Goal: Task Accomplishment & Management: Use online tool/utility

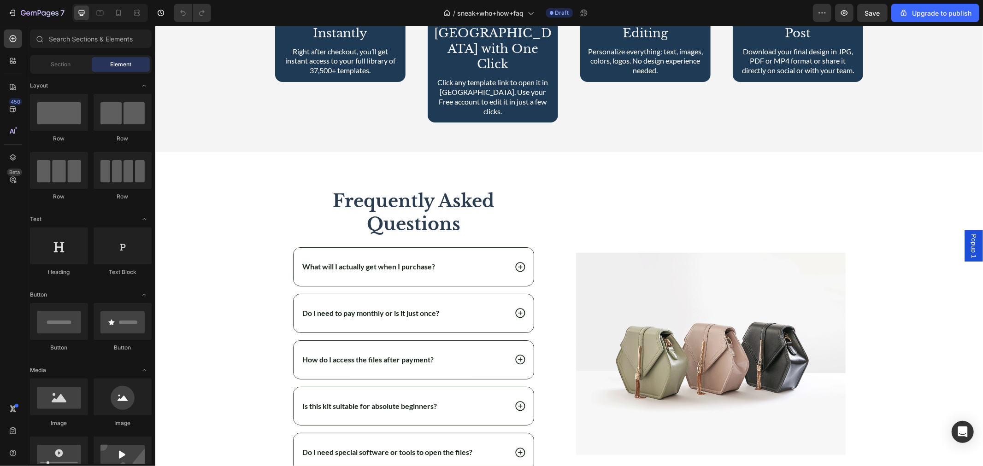
scroll to position [12031, 0]
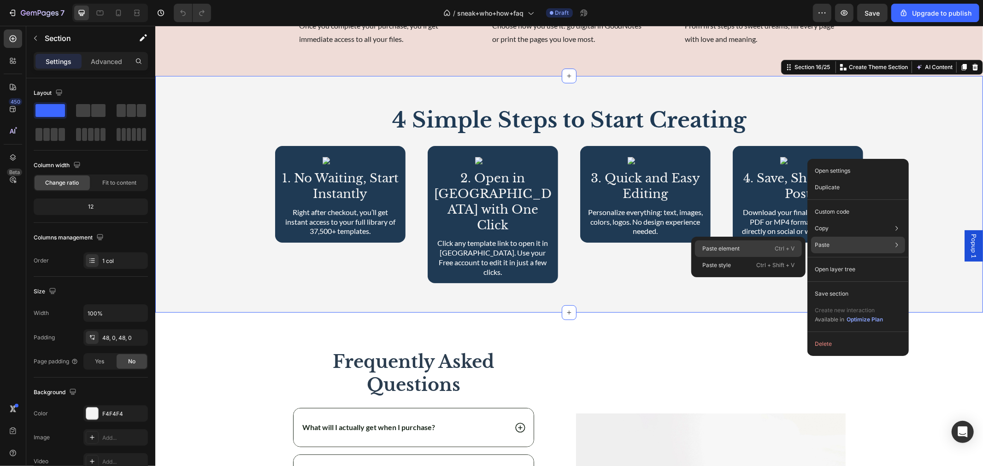
click at [758, 257] on div "Paste element Ctrl + V" at bounding box center [748, 265] width 107 height 17
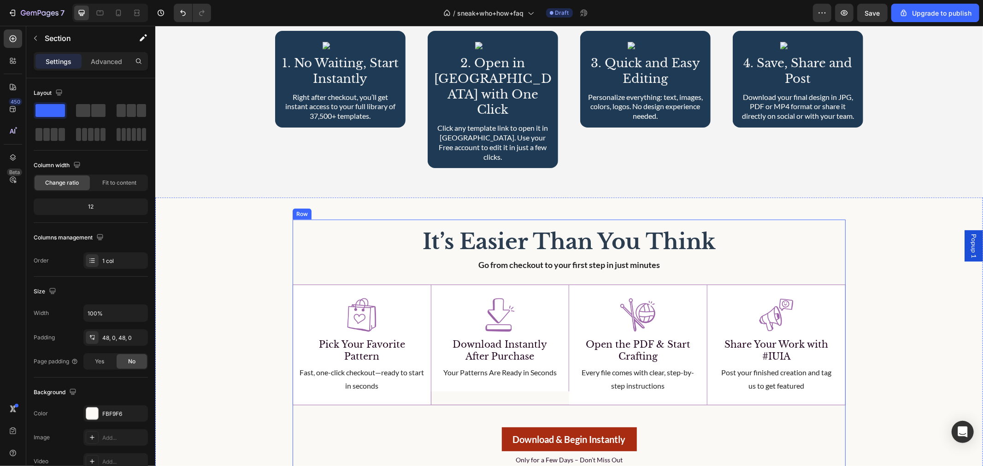
scroll to position [12245, 0]
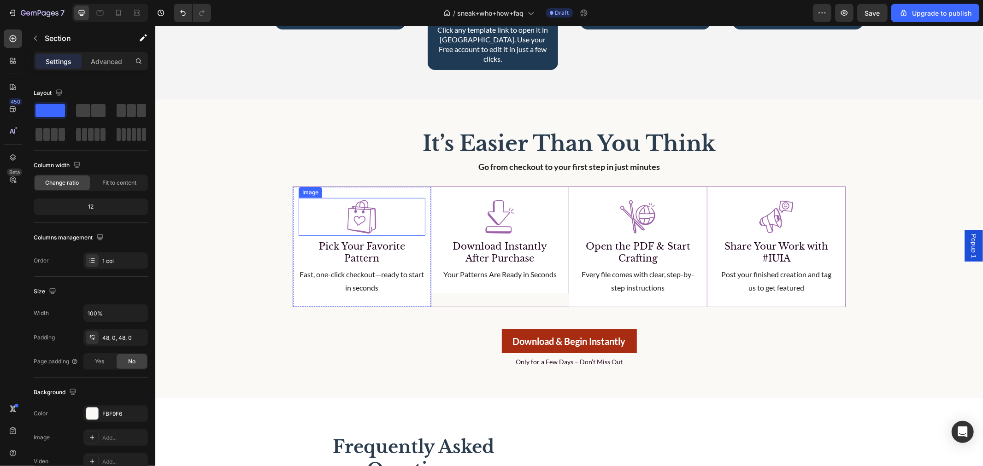
click at [349, 198] on img at bounding box center [361, 217] width 38 height 38
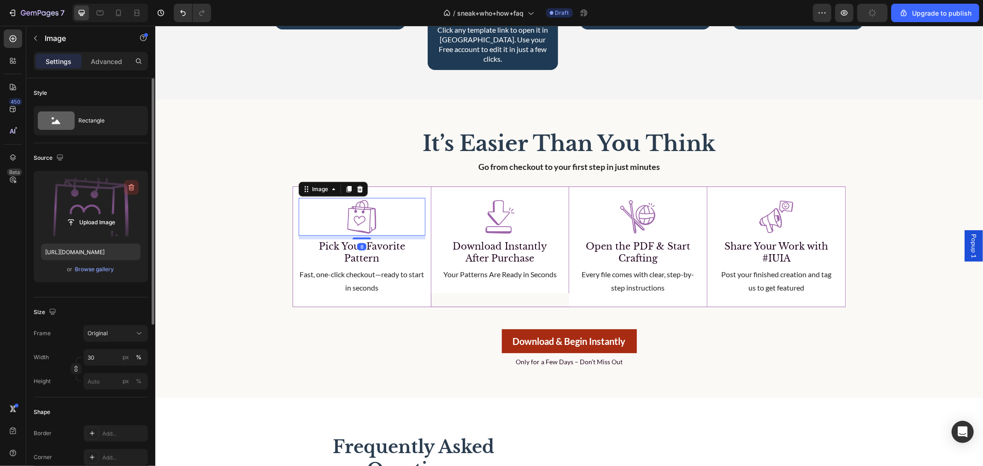
click at [129, 191] on icon "button" at bounding box center [131, 187] width 9 height 9
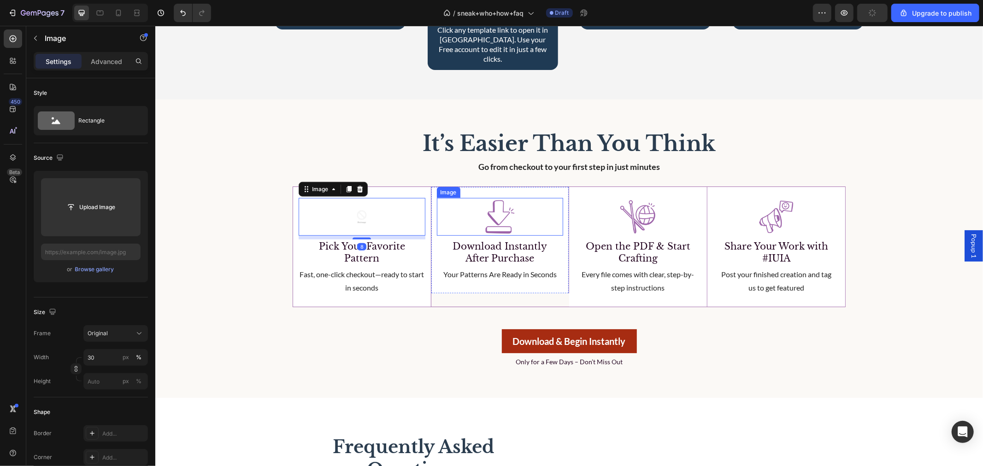
drag, startPoint x: 463, startPoint y: 169, endPoint x: 362, endPoint y: 168, distance: 101.4
click at [464, 198] on div at bounding box center [499, 217] width 127 height 38
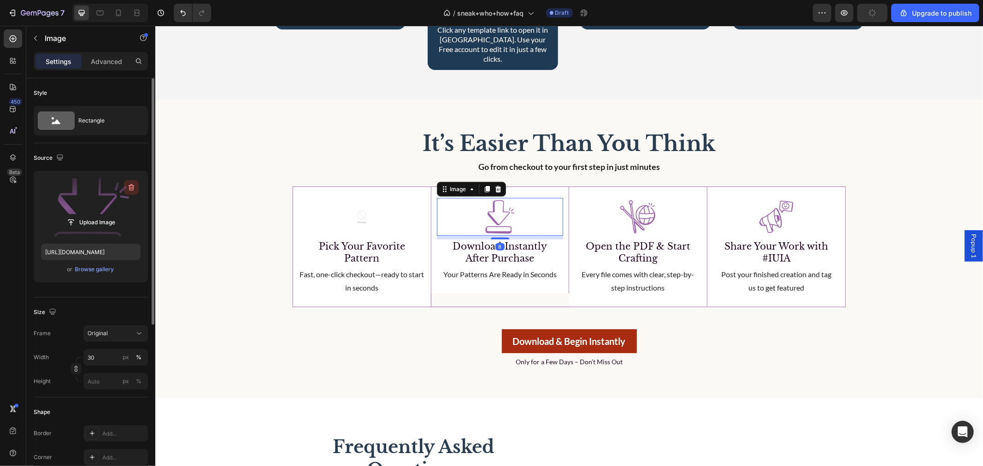
drag, startPoint x: 136, startPoint y: 188, endPoint x: 163, endPoint y: 165, distance: 34.6
click at [136, 188] on button "button" at bounding box center [131, 187] width 15 height 15
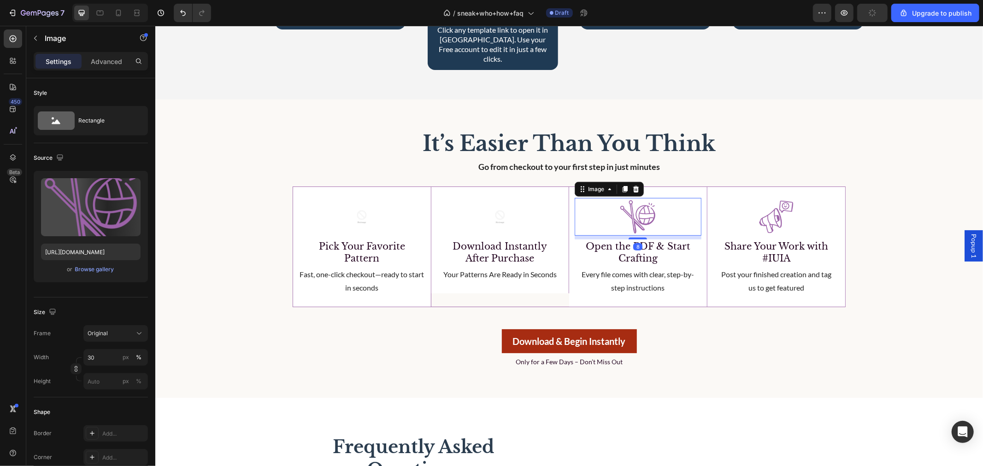
click at [620, 198] on img at bounding box center [637, 217] width 38 height 38
type input "[URL][DOMAIN_NAME]"
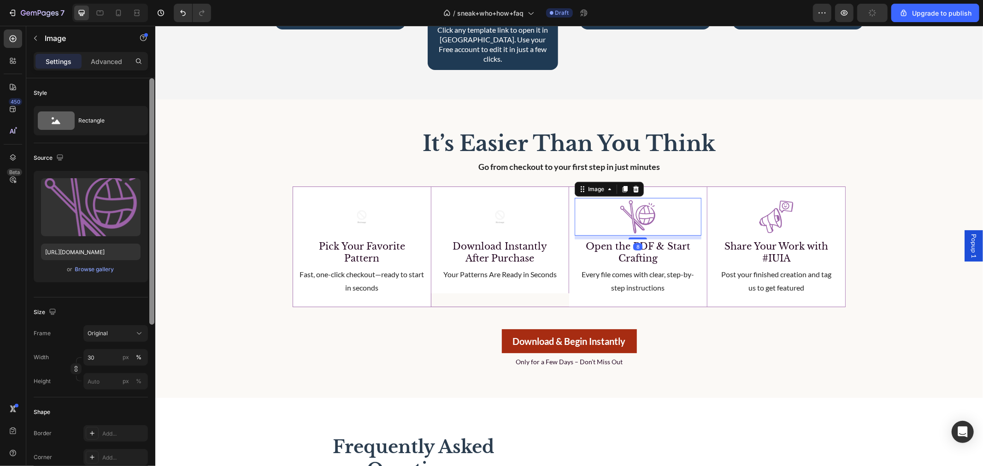
click at [131, 188] on icon "button" at bounding box center [131, 187] width 9 height 9
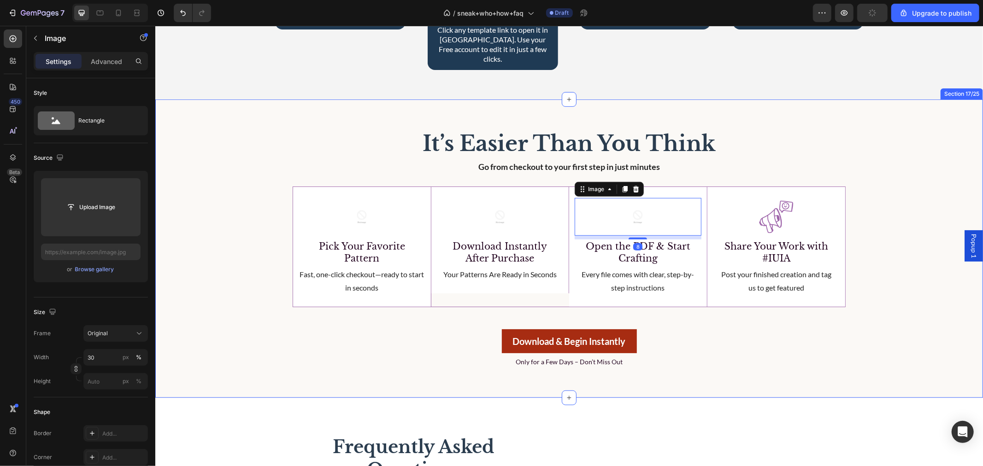
click at [871, 156] on div "It’s Easier Than You Think Heading Go from checkout to your first step in just …" at bounding box center [569, 248] width 828 height 254
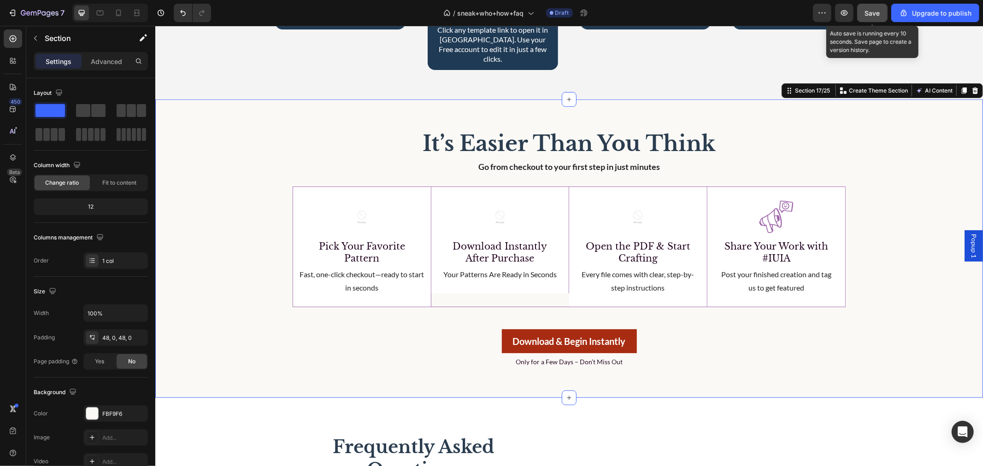
click at [870, 11] on span "Save" at bounding box center [872, 13] width 15 height 8
